Goal: Task Accomplishment & Management: Use online tool/utility

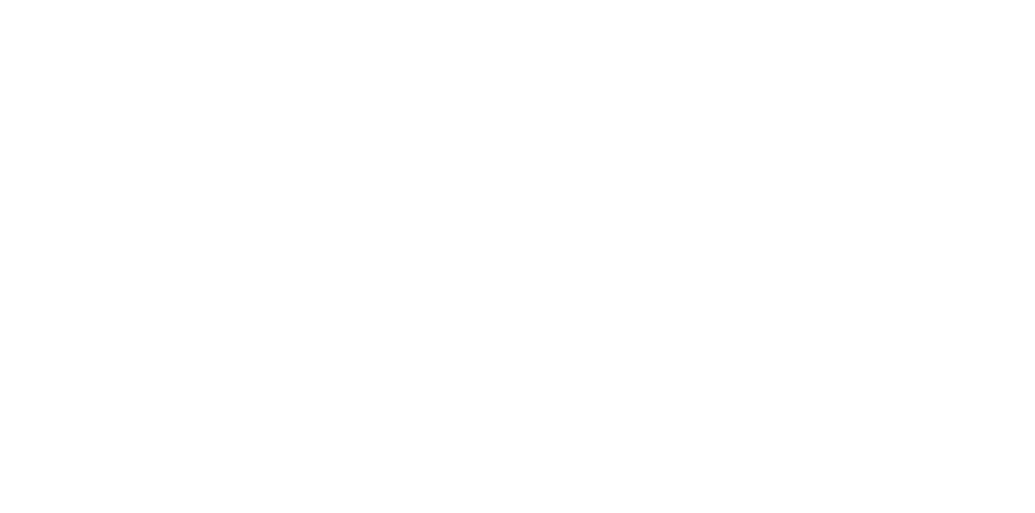
scroll to position [686, 0]
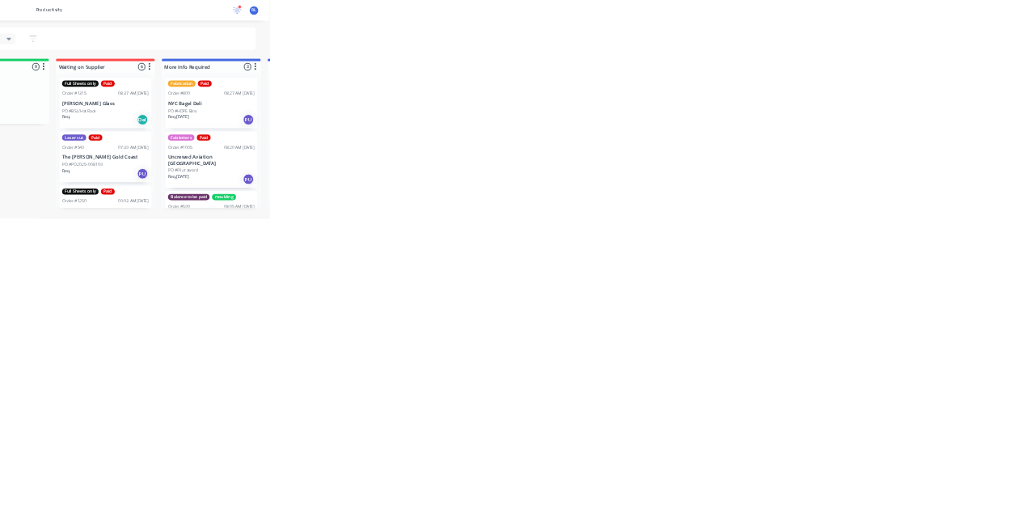
scroll to position [150, 0]
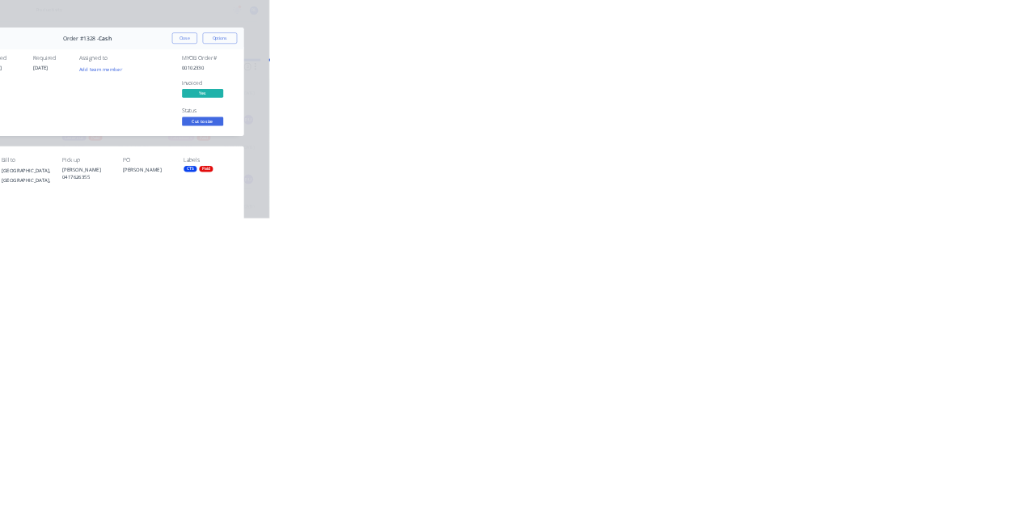
click at [866, 78] on button "Close" at bounding box center [836, 90] width 59 height 26
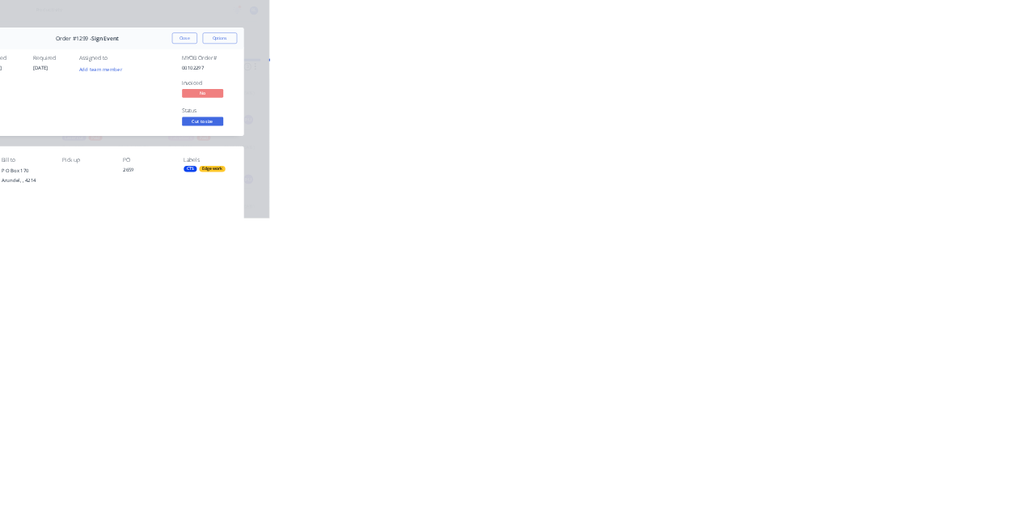
click at [866, 85] on button "Close" at bounding box center [836, 90] width 59 height 26
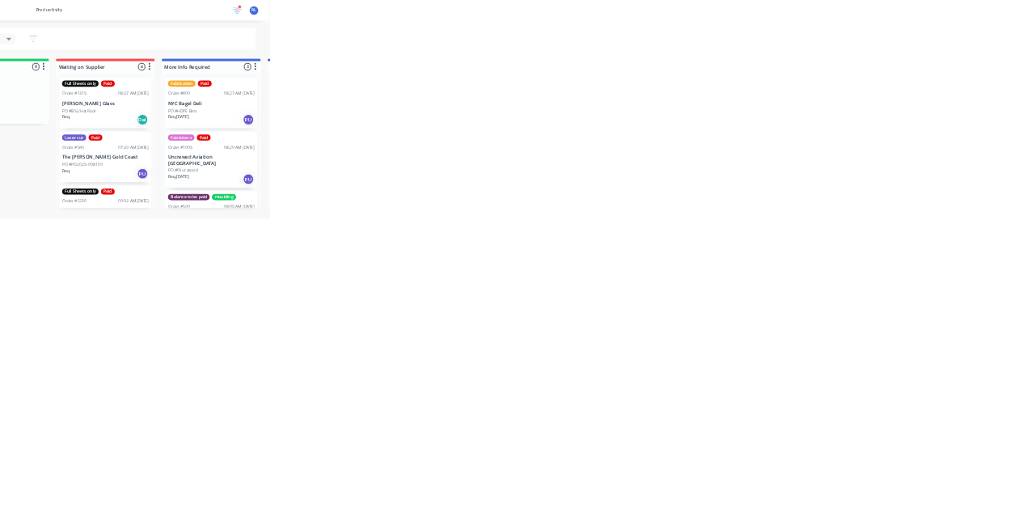
scroll to position [0, 0]
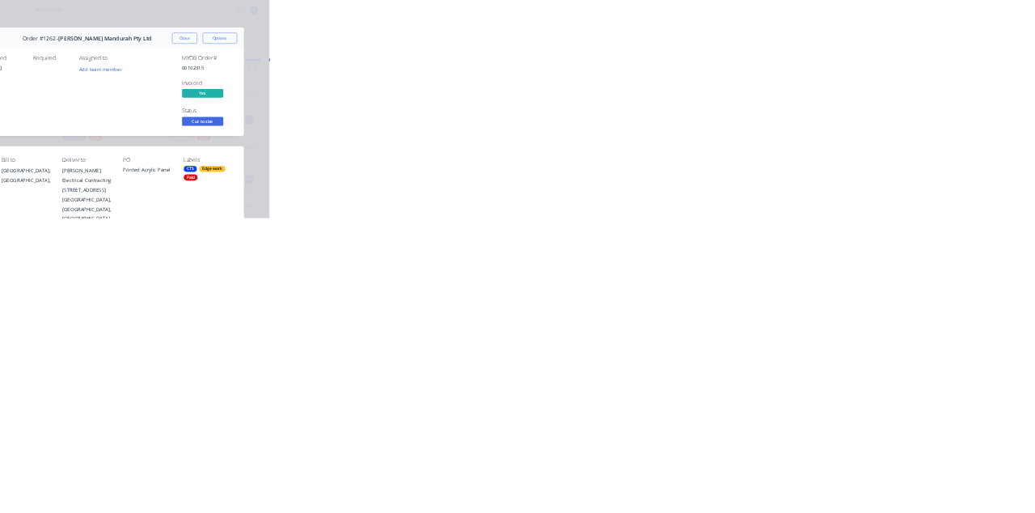
click at [866, 88] on button "Close" at bounding box center [836, 90] width 59 height 26
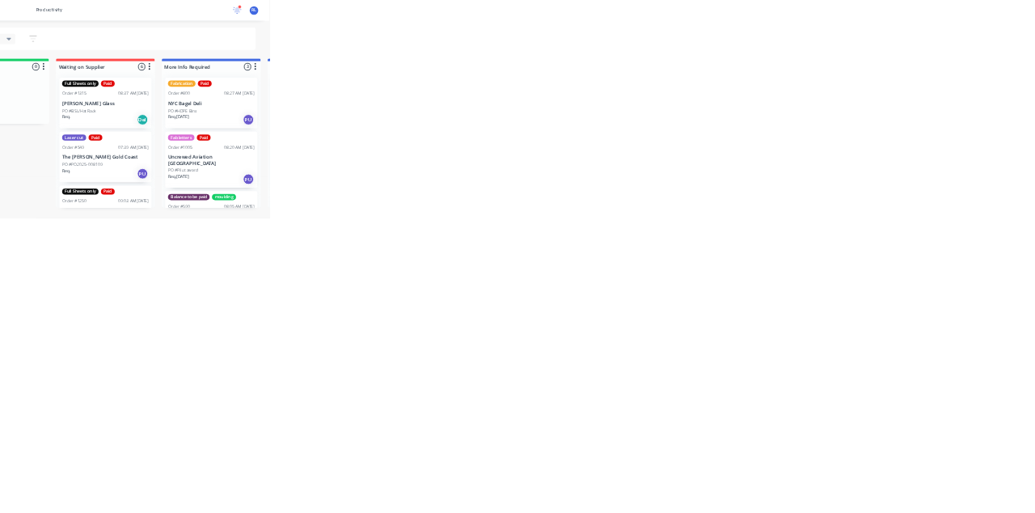
scroll to position [620, 0]
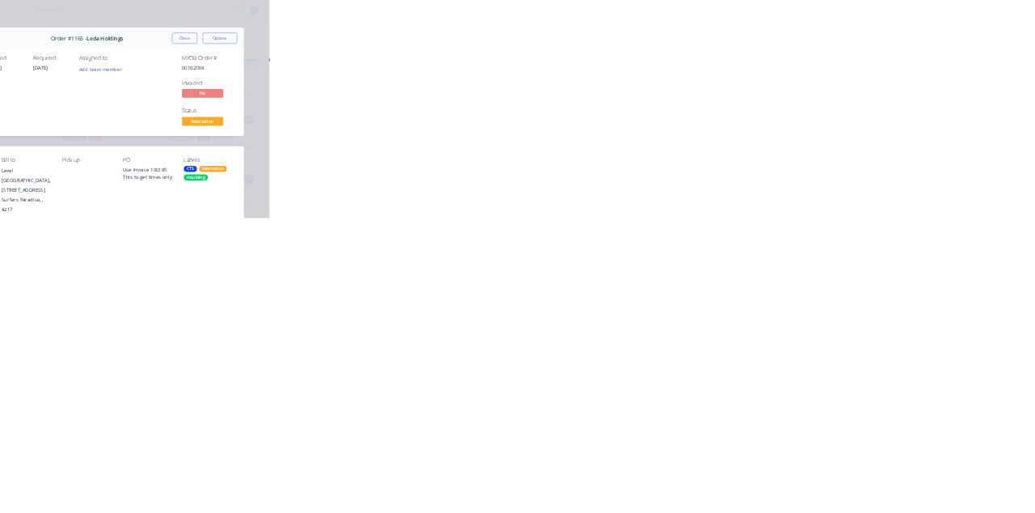
click at [214, 218] on button "Tracking" at bounding box center [138, 222] width 154 height 40
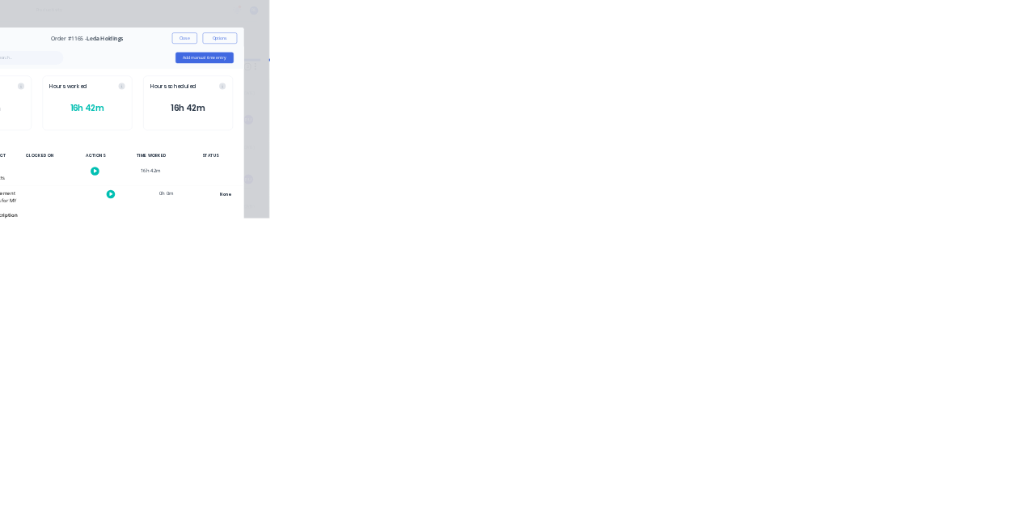
click at [630, 404] on icon "button" at bounding box center [626, 402] width 8 height 9
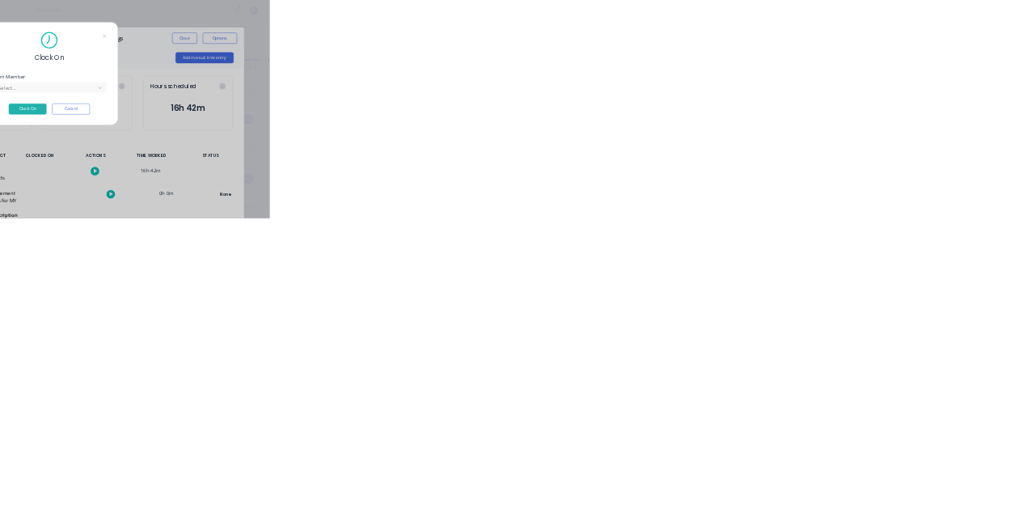
click at [400, 205] on input "text" at bounding box center [397, 206] width 3 height 17
click at [511, 255] on button "Clock On" at bounding box center [466, 256] width 89 height 26
